Goal: Task Accomplishment & Management: Use online tool/utility

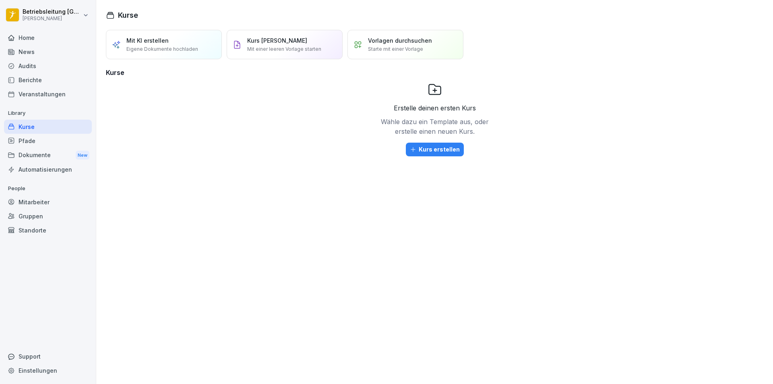
click at [46, 202] on div "Mitarbeiter" at bounding box center [48, 202] width 88 height 14
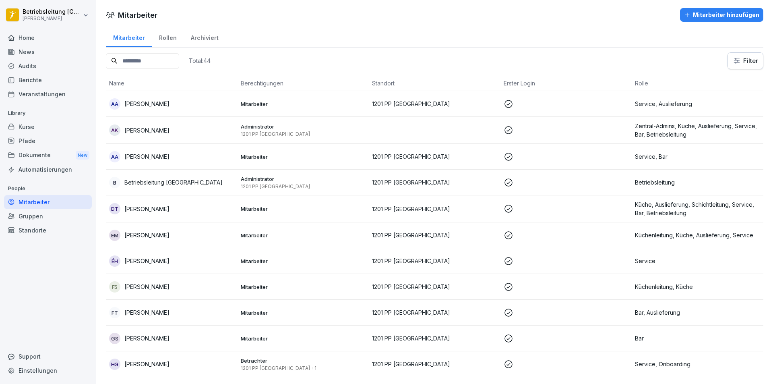
click at [168, 58] on input at bounding box center [142, 61] width 73 height 16
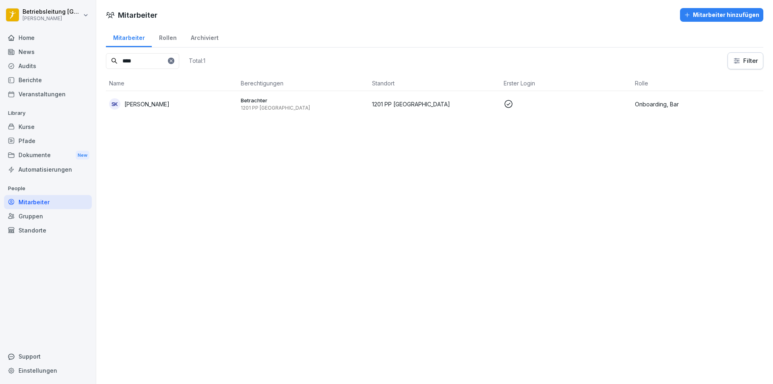
type input "****"
click at [186, 93] on td "SK [PERSON_NAME]" at bounding box center [172, 104] width 132 height 26
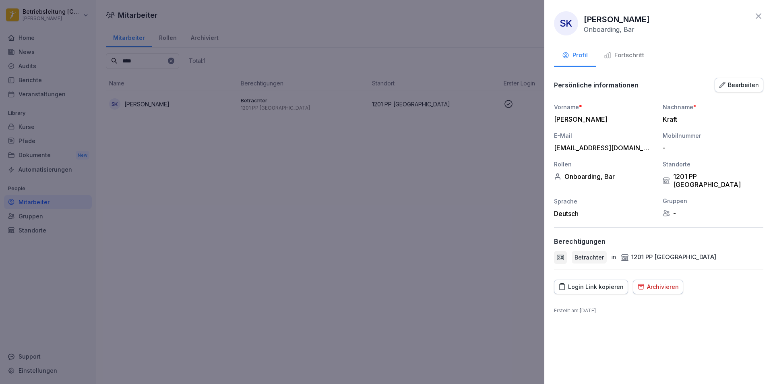
click at [635, 54] on div "Fortschritt" at bounding box center [624, 55] width 40 height 9
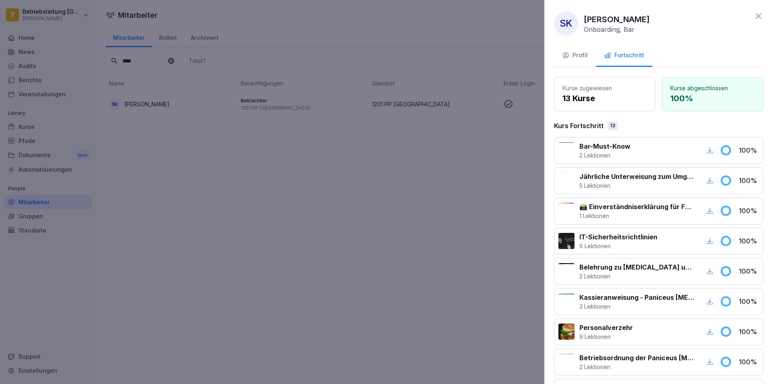
scroll to position [237, 0]
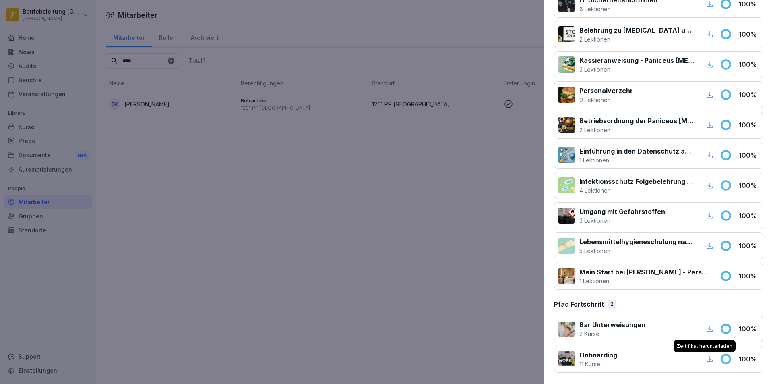
click at [706, 358] on icon "button" at bounding box center [709, 358] width 7 height 7
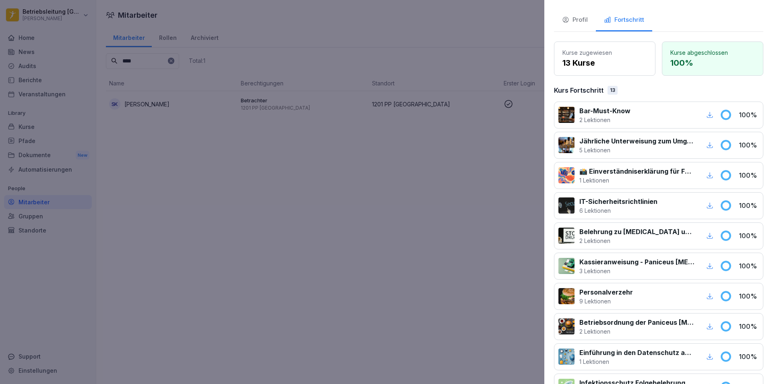
scroll to position [0, 0]
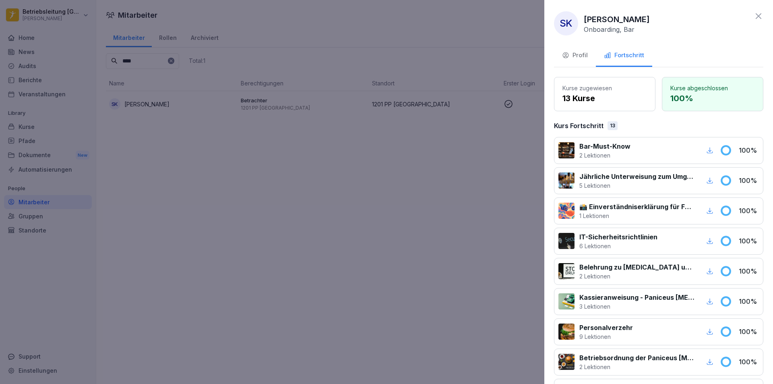
click at [754, 19] on icon at bounding box center [759, 16] width 10 height 10
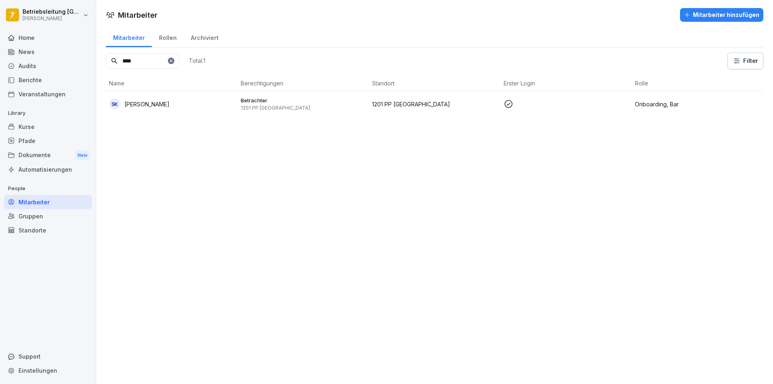
click at [201, 104] on div "SK [PERSON_NAME]" at bounding box center [171, 103] width 125 height 11
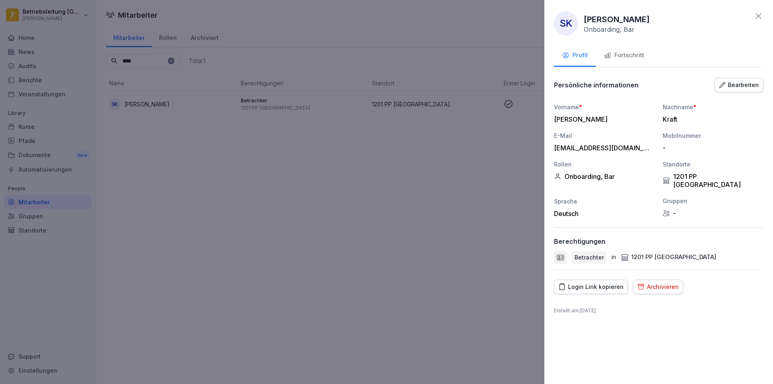
click at [603, 282] on div "Login Link kopieren" at bounding box center [591, 286] width 65 height 9
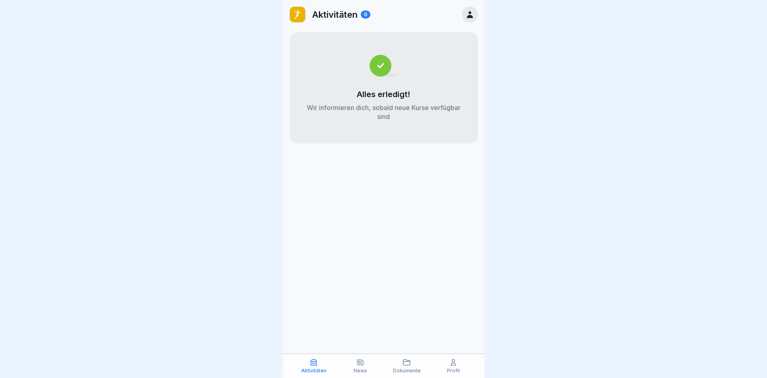
click at [454, 367] on div "Profil" at bounding box center [453, 365] width 43 height 15
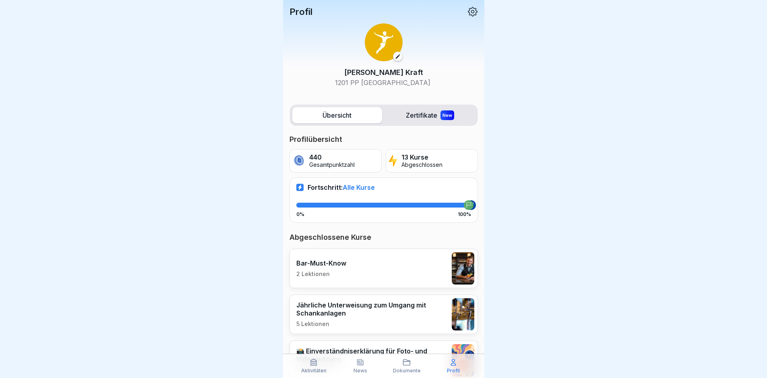
click at [412, 162] on p "Abgeschlossen" at bounding box center [422, 164] width 41 height 7
click at [420, 116] on label "Zertifikate New" at bounding box center [430, 115] width 90 height 16
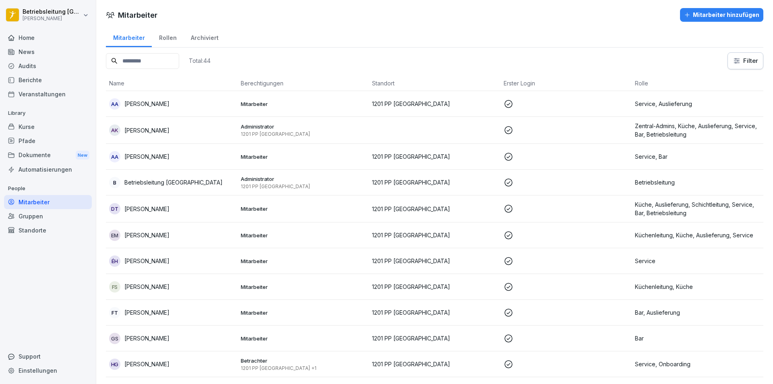
click at [44, 136] on div "Pfade" at bounding box center [48, 141] width 88 height 14
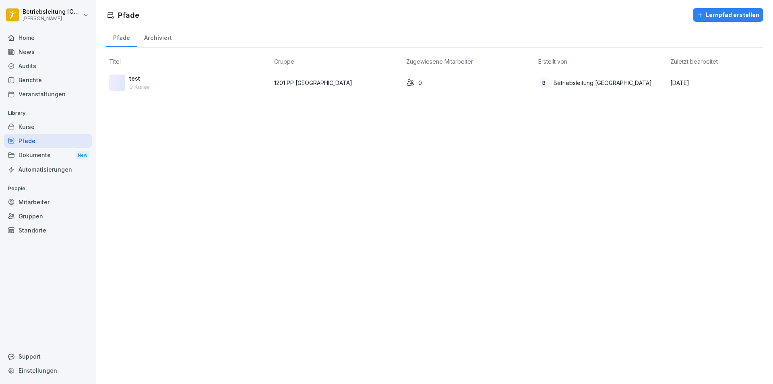
click at [44, 127] on div "Kurse" at bounding box center [48, 127] width 88 height 14
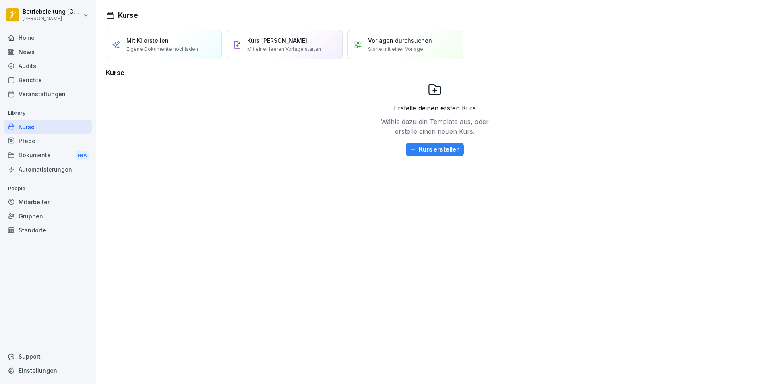
click at [49, 77] on div "Berichte" at bounding box center [48, 80] width 88 height 14
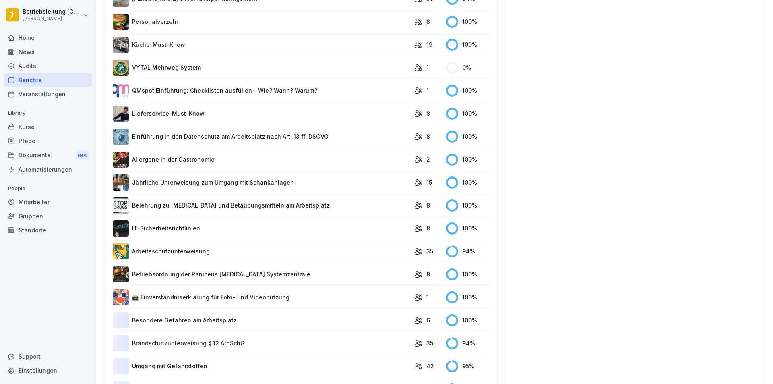
scroll to position [201, 0]
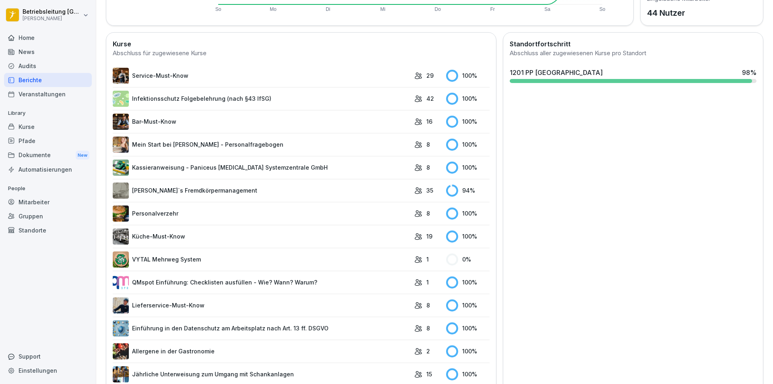
click at [275, 146] on link "Mein Start bei [PERSON_NAME] - Personalfragebogen" at bounding box center [262, 145] width 298 height 16
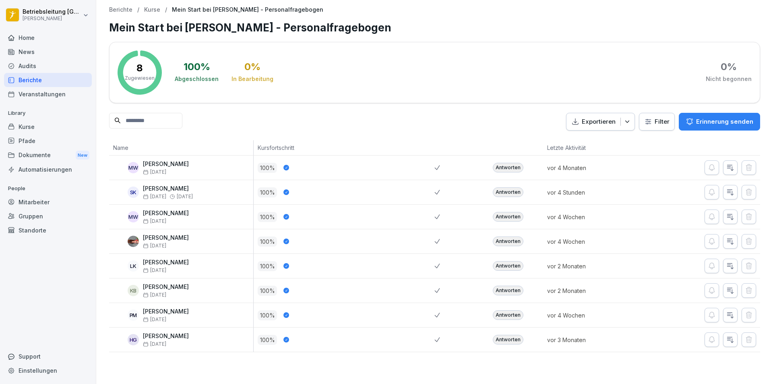
click at [503, 190] on div "Antworten" at bounding box center [508, 192] width 31 height 10
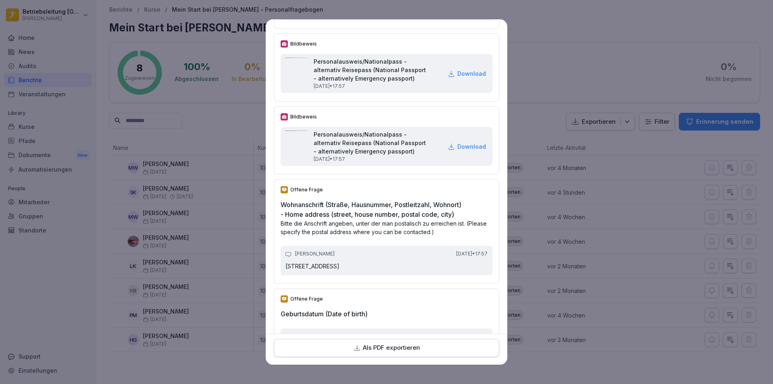
scroll to position [282, 0]
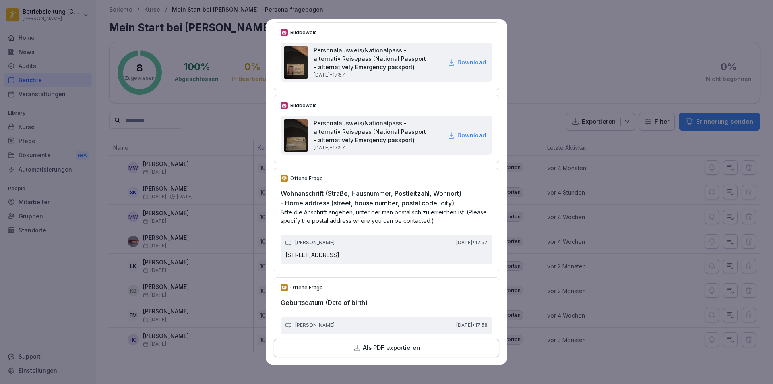
click at [406, 346] on p "Als PDF exportieren" at bounding box center [391, 347] width 57 height 9
